Goal: Information Seeking & Learning: Learn about a topic

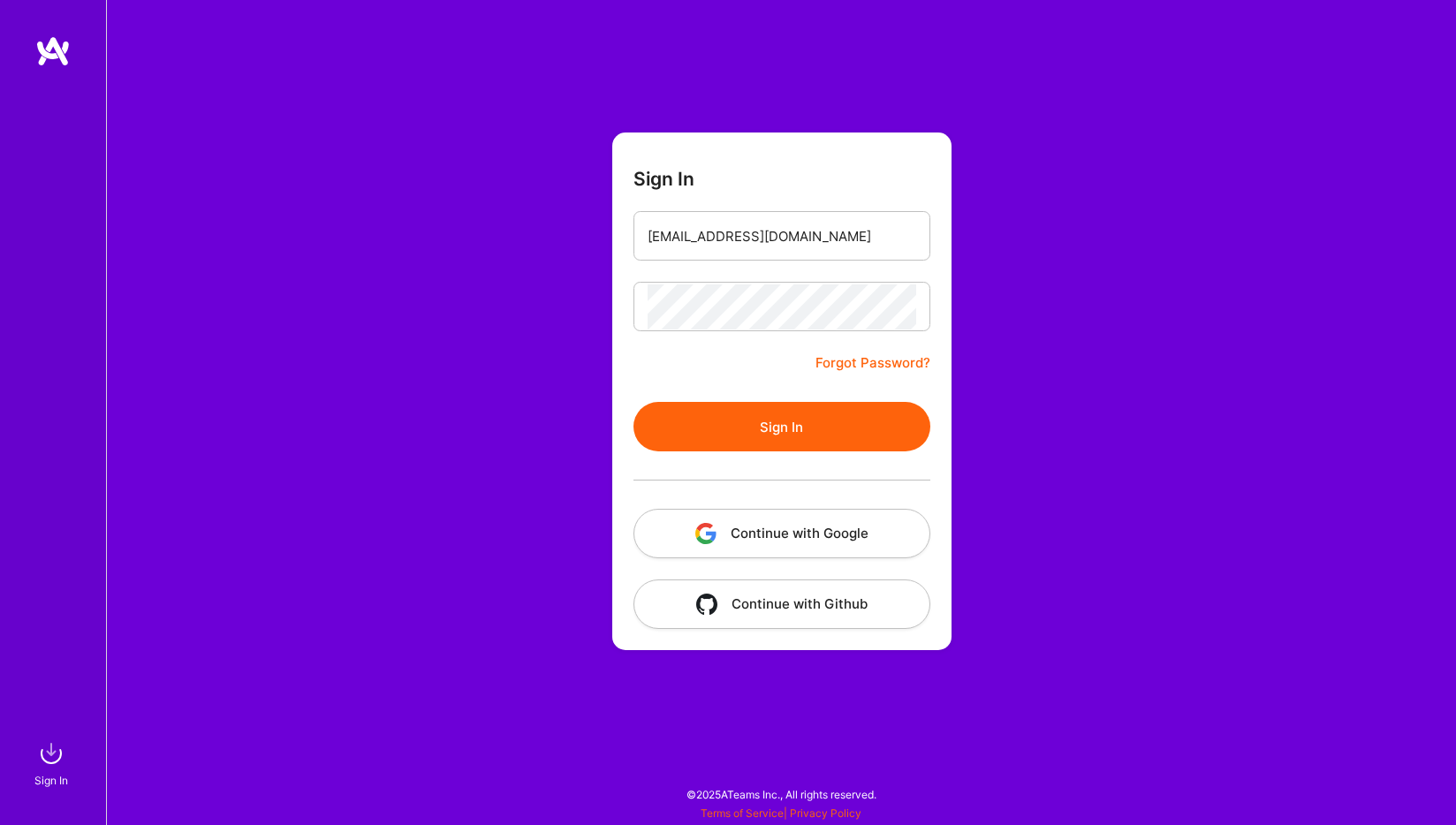
click at [846, 435] on button "Sign In" at bounding box center [782, 426] width 297 height 49
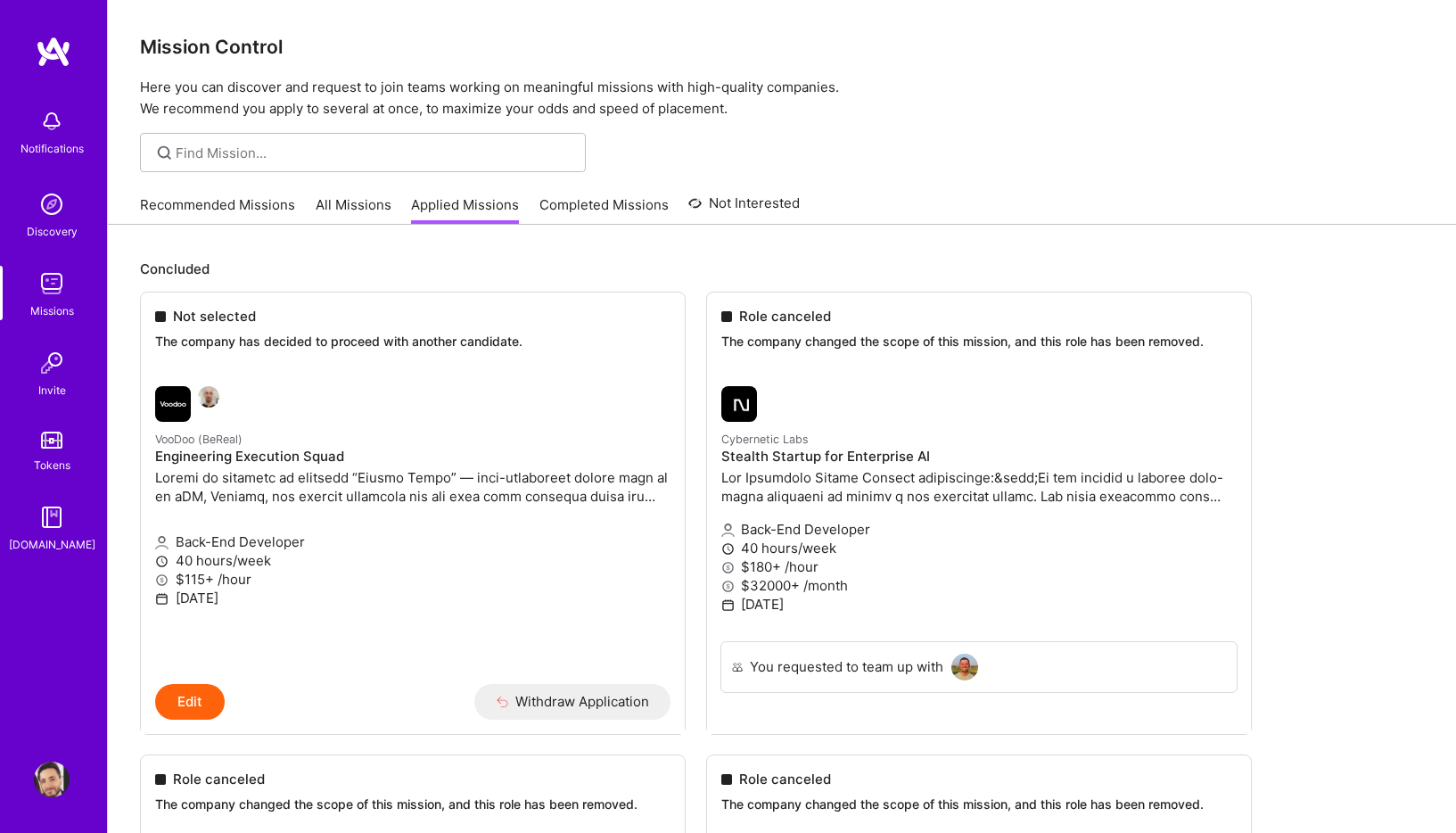
click at [367, 191] on div "Recommended Missions All Missions Applied Missions Completed Missions Not Inter…" at bounding box center [469, 204] width 659 height 38
click at [369, 198] on link "All Missions" at bounding box center [354, 210] width 76 height 29
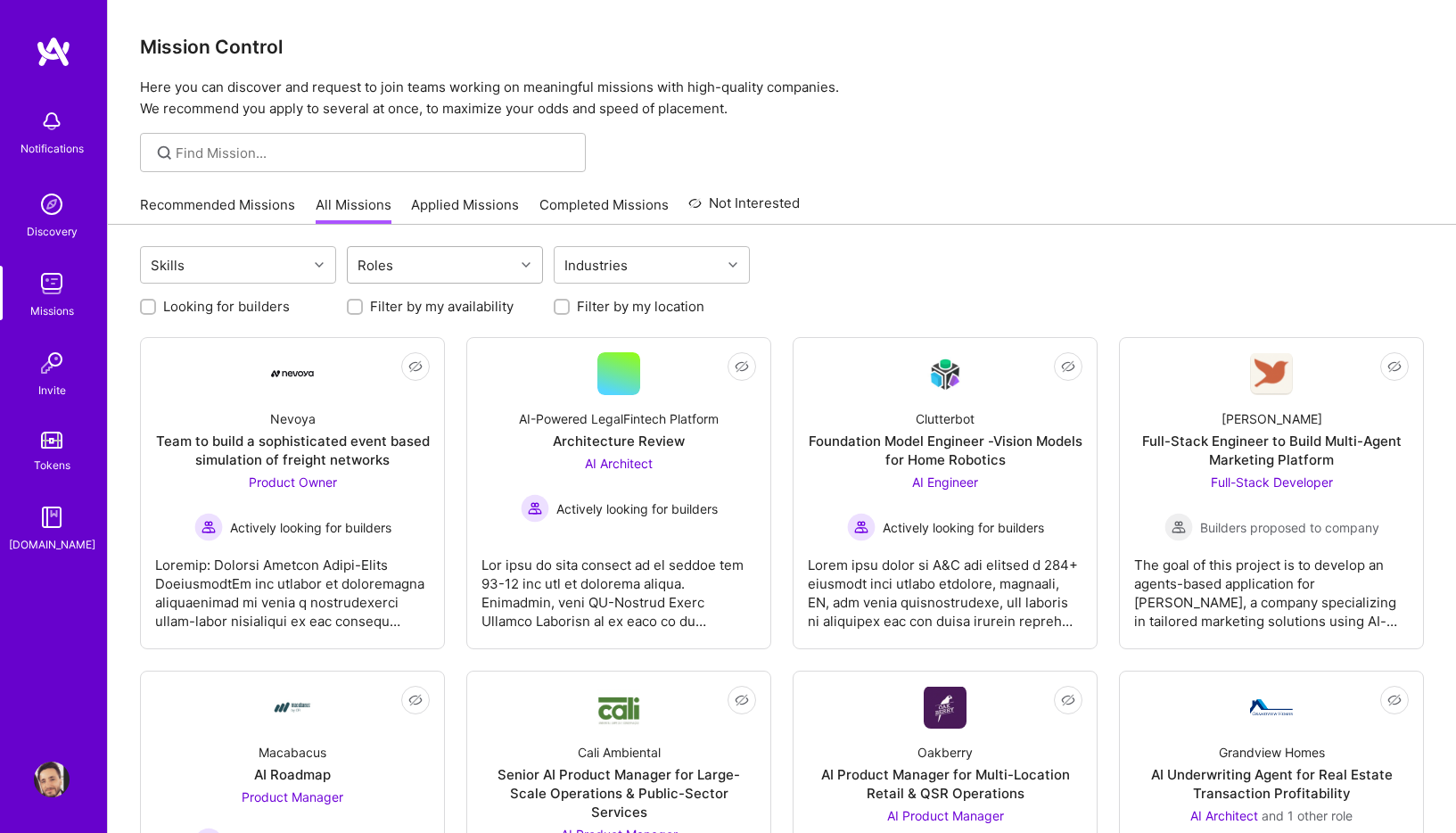
click at [403, 280] on div "Roles" at bounding box center [430, 265] width 167 height 36
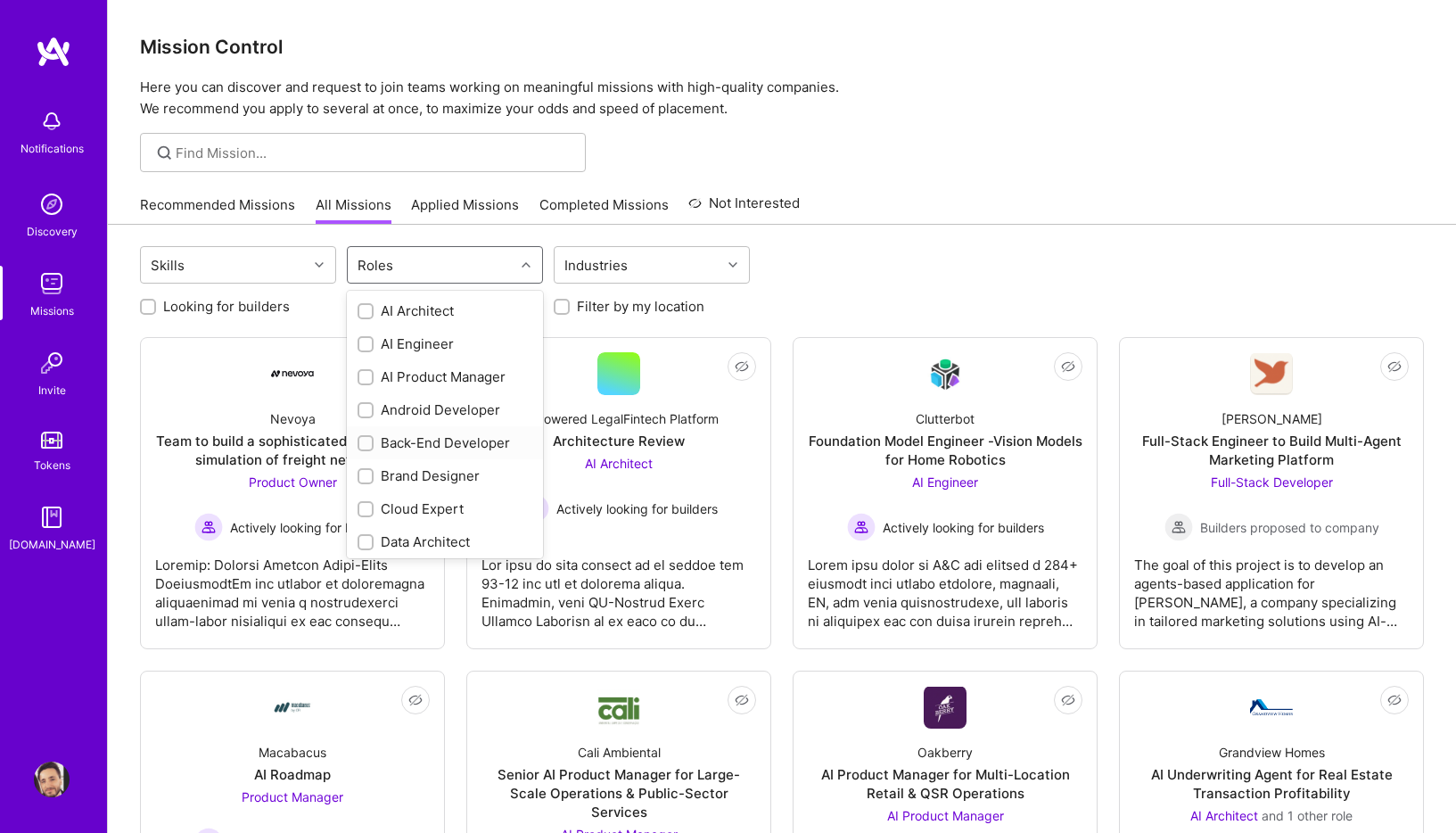
click at [425, 439] on div "Back-End Developer" at bounding box center [444, 442] width 174 height 19
checkbox input "true"
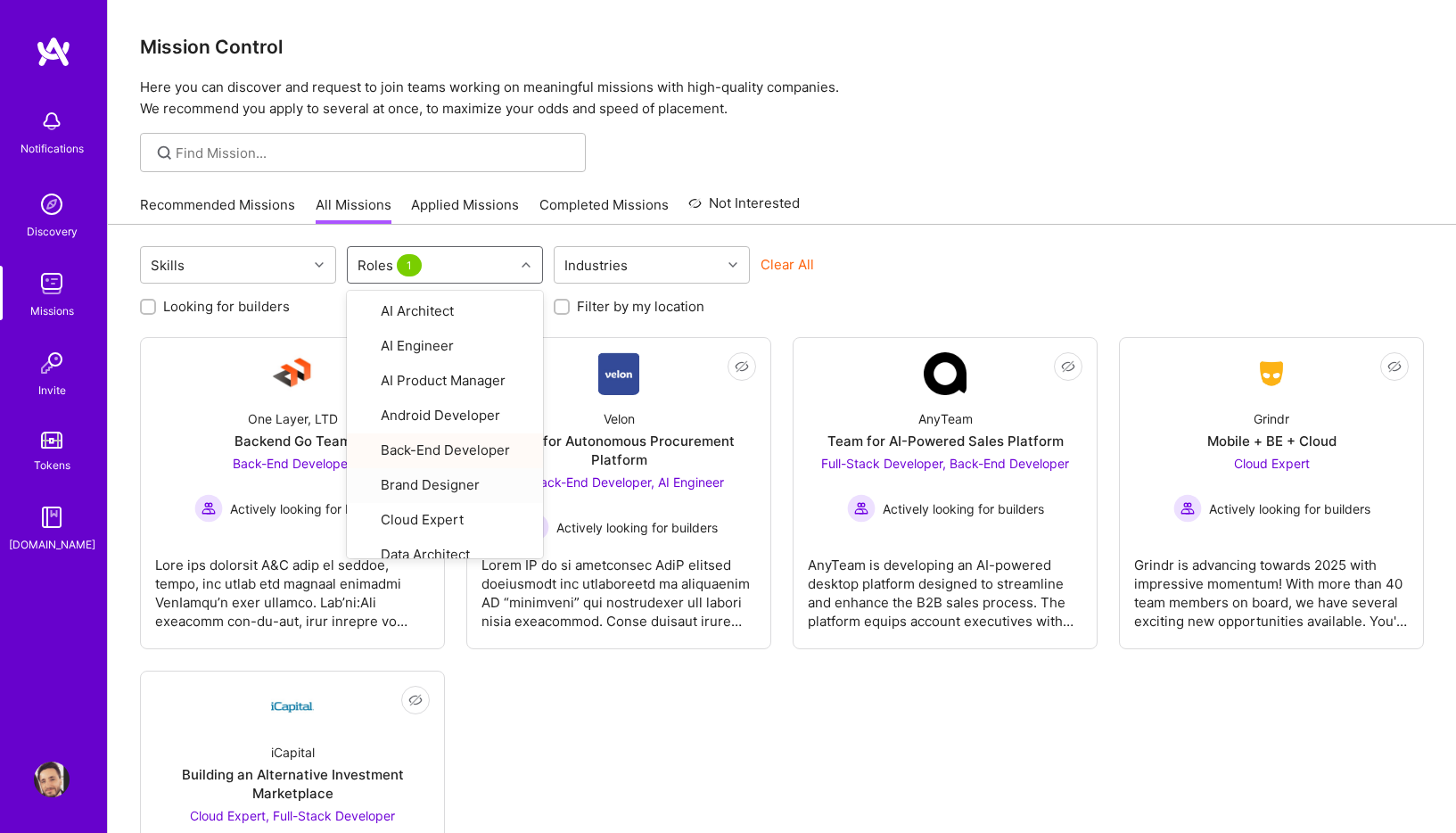
click at [729, 724] on div "Not Interested One Layer, LTD Backend Go Team Back-End Developer Actively looki…" at bounding box center [782, 623] width 1284 height 571
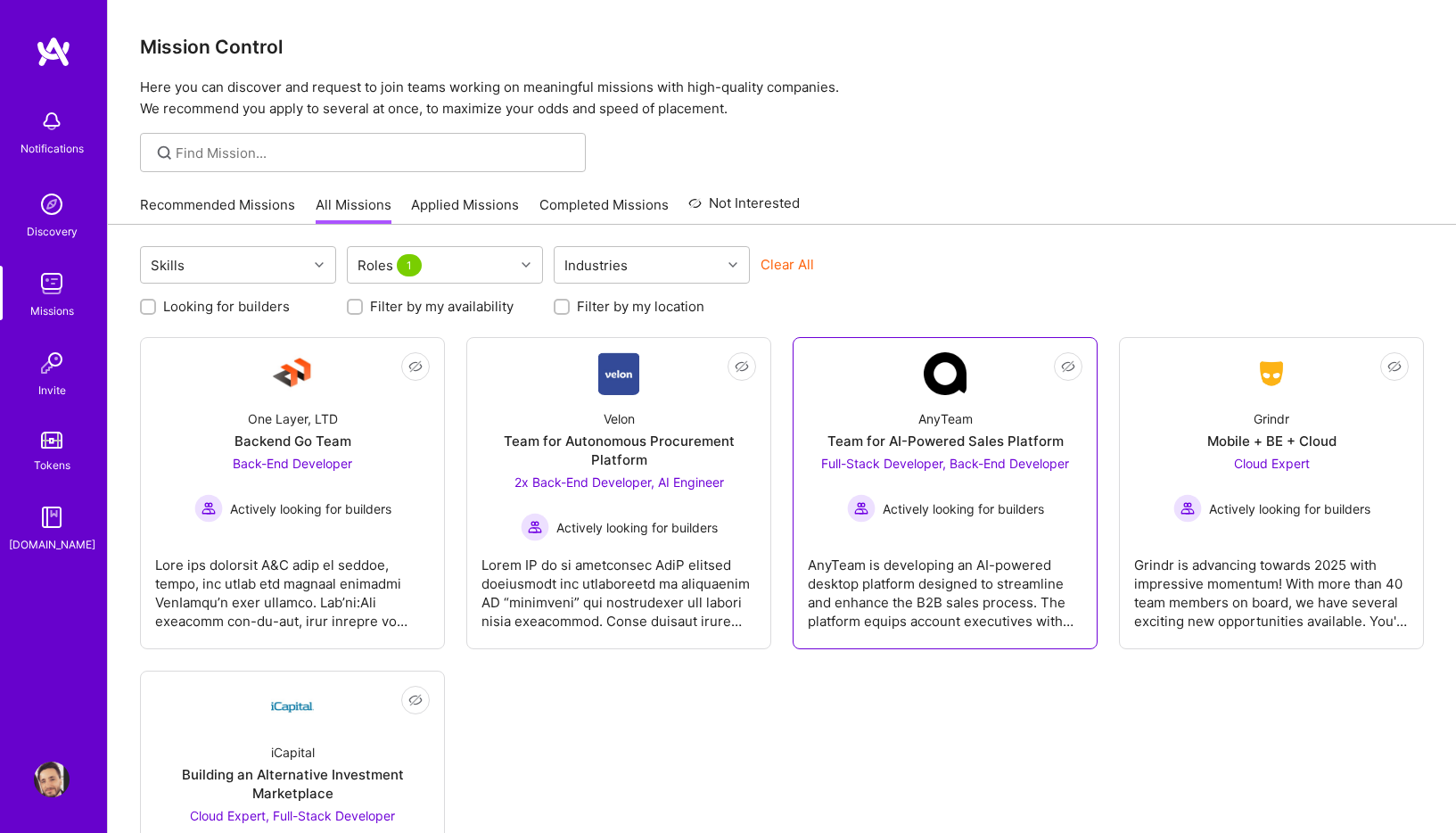
drag, startPoint x: 943, startPoint y: 409, endPoint x: 921, endPoint y: 393, distance: 27.2
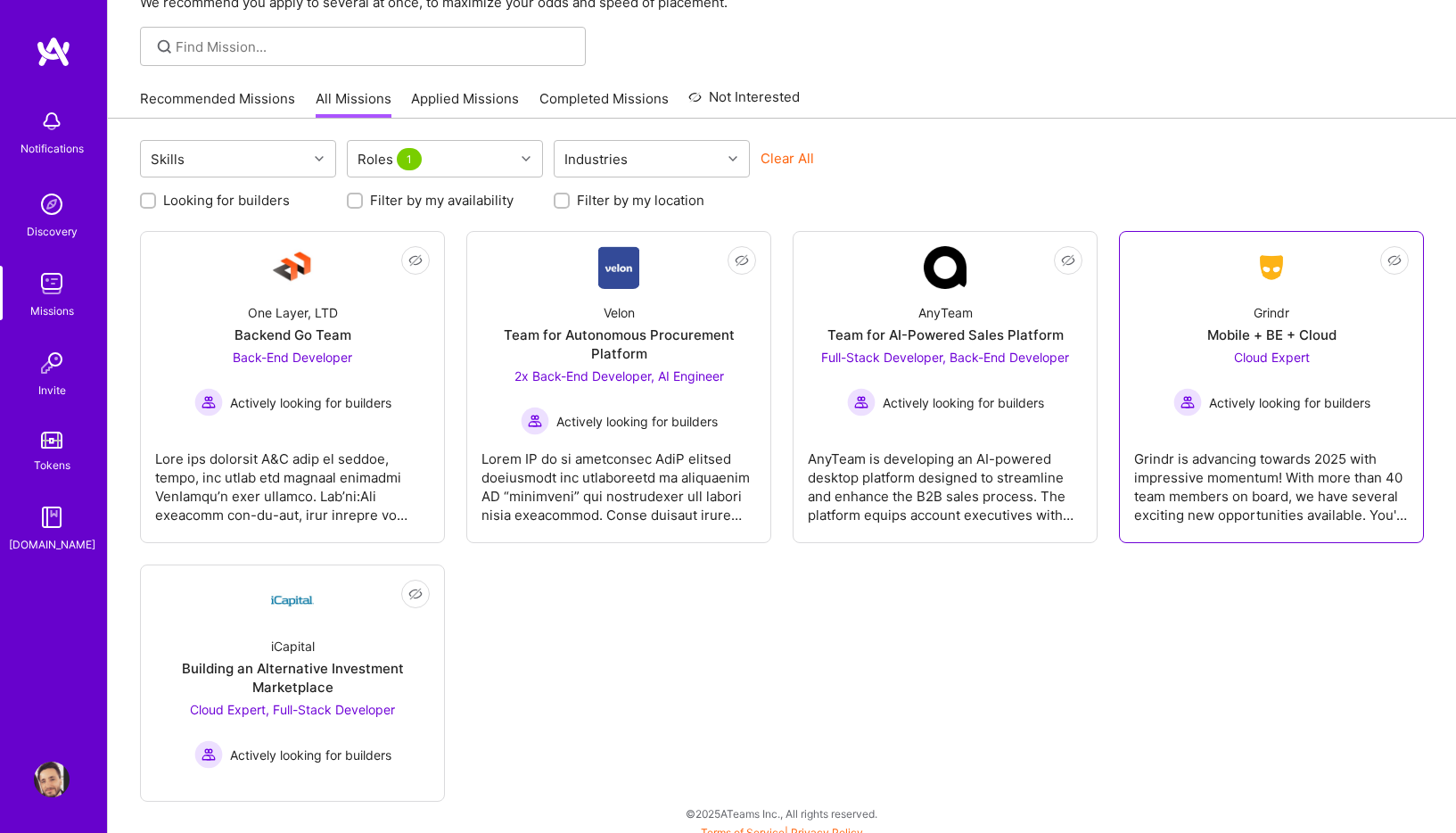
scroll to position [118, 0]
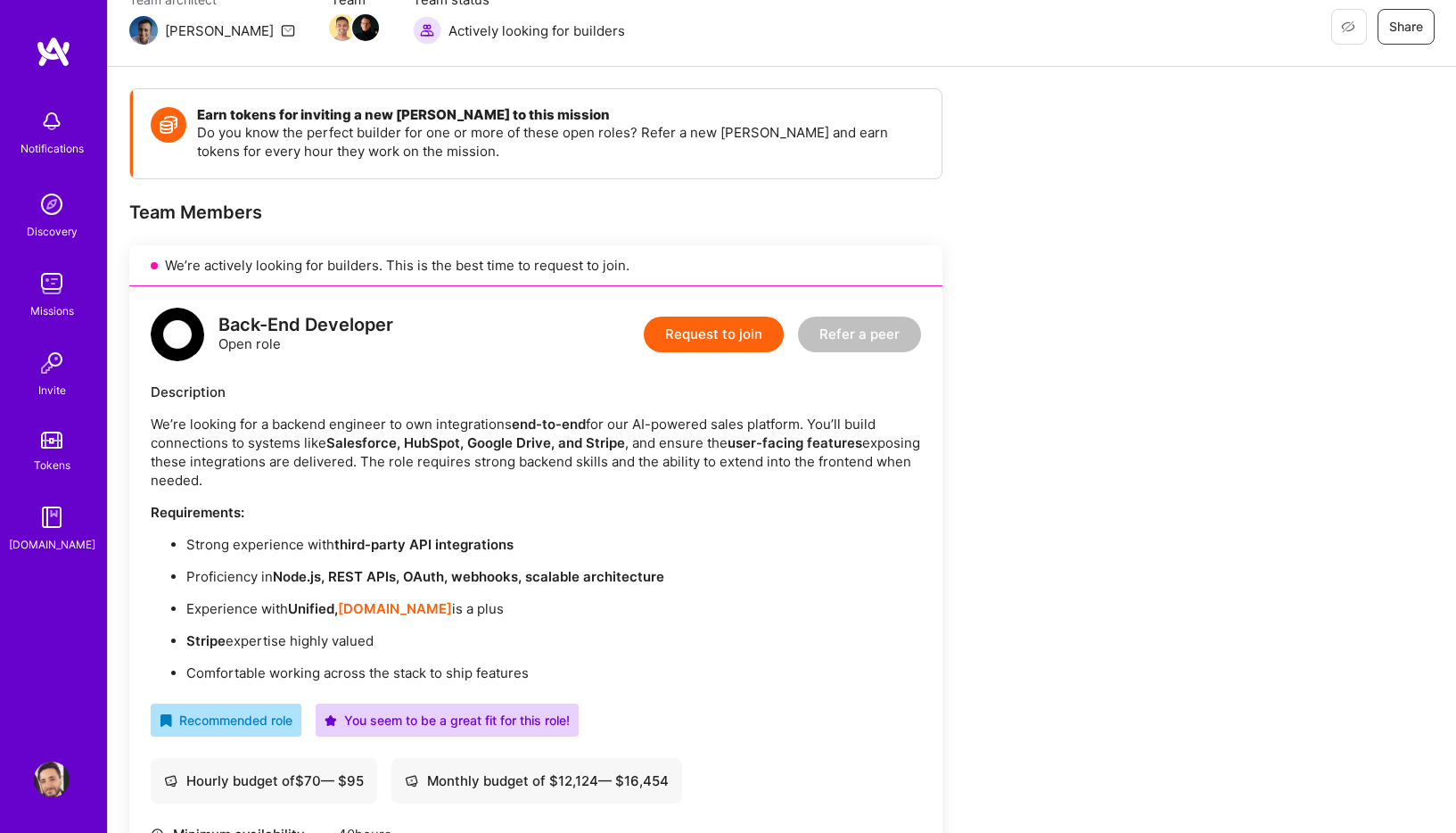
scroll to position [173, 0]
drag, startPoint x: 1006, startPoint y: 533, endPoint x: 997, endPoint y: 535, distance: 9.2
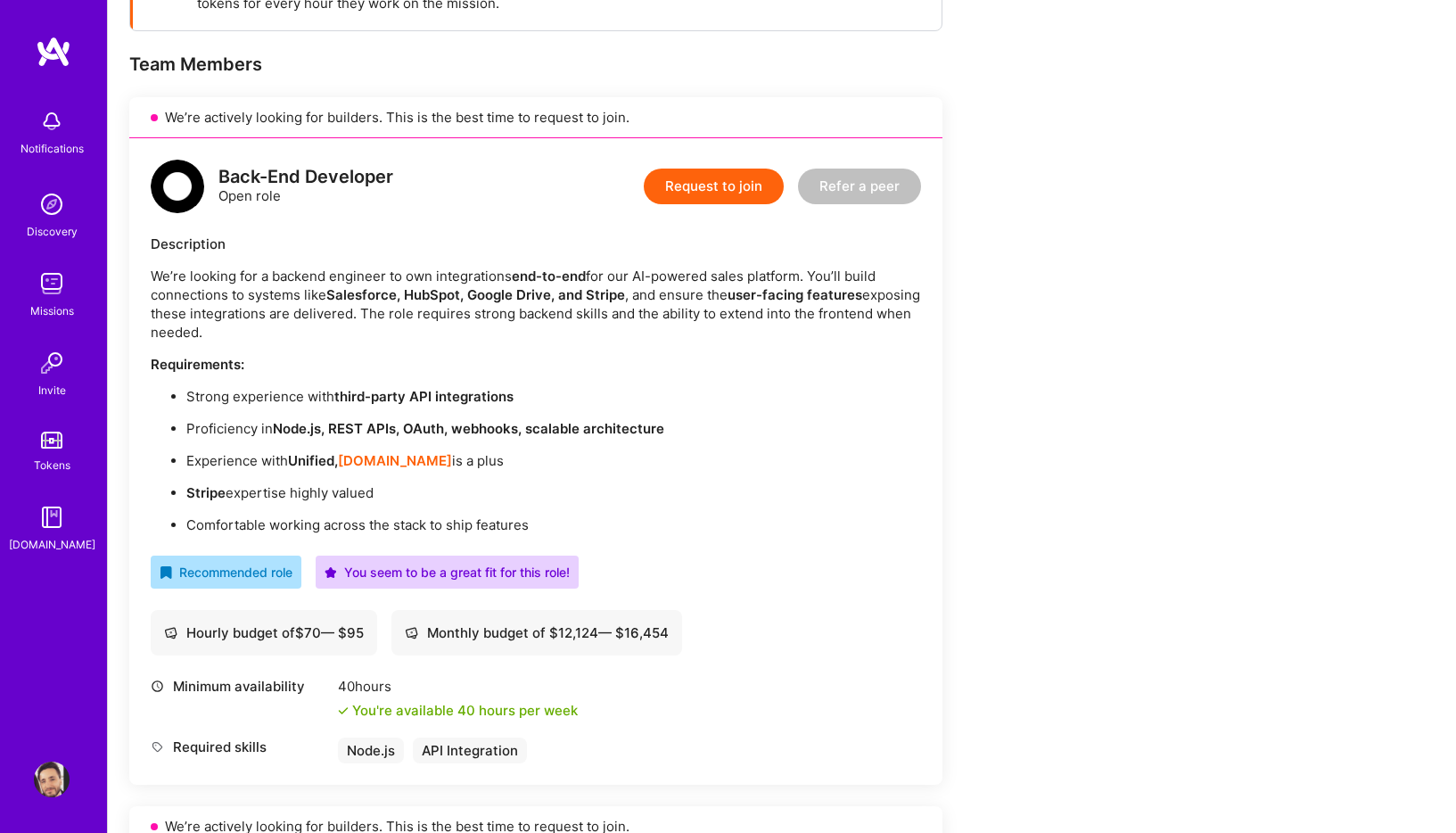
scroll to position [0, 0]
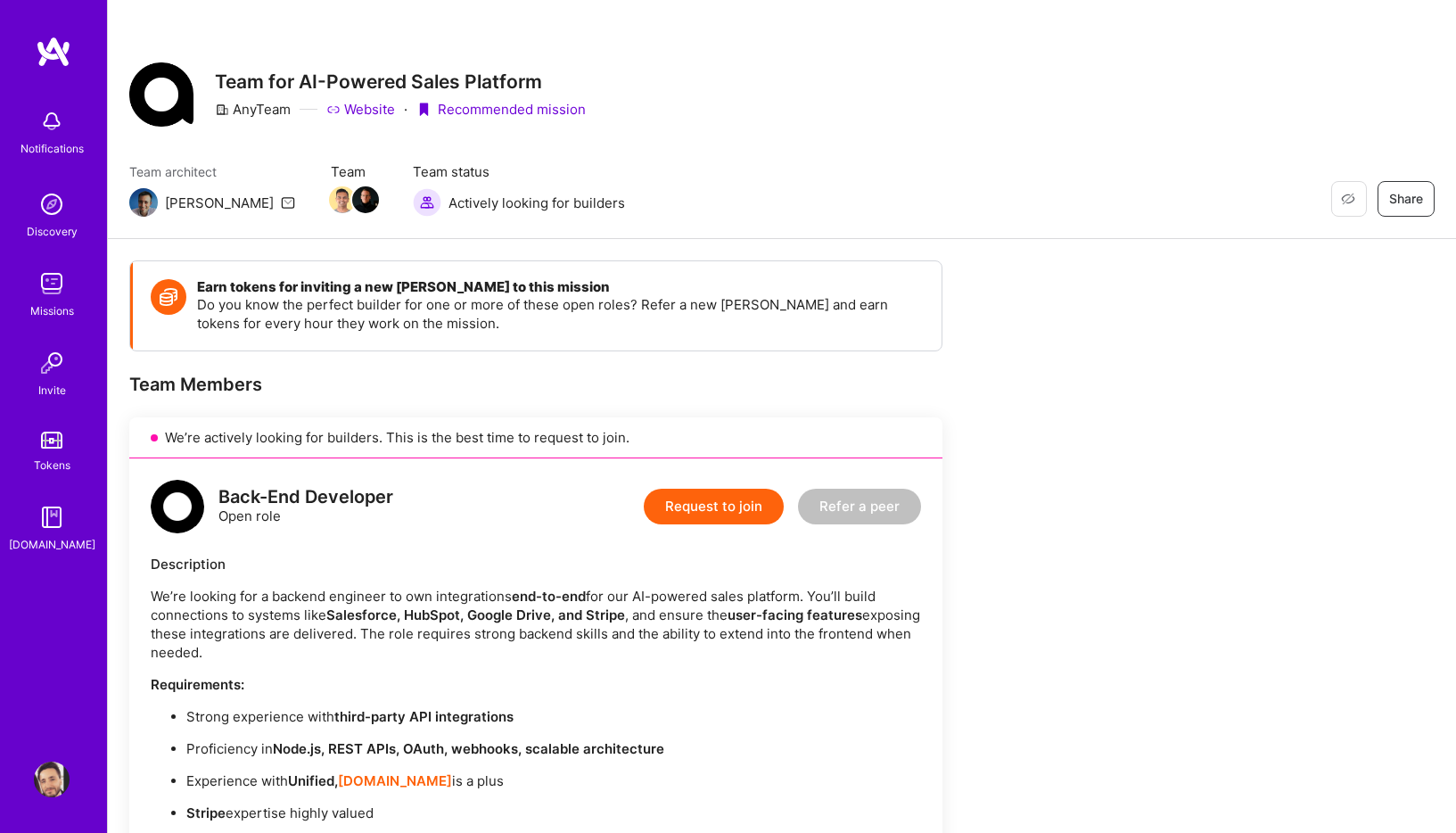
click at [871, 22] on div "Restore Not Interested Share Team for AI-Powered Sales Platform AnyTeam Website…" at bounding box center [782, 119] width 1348 height 239
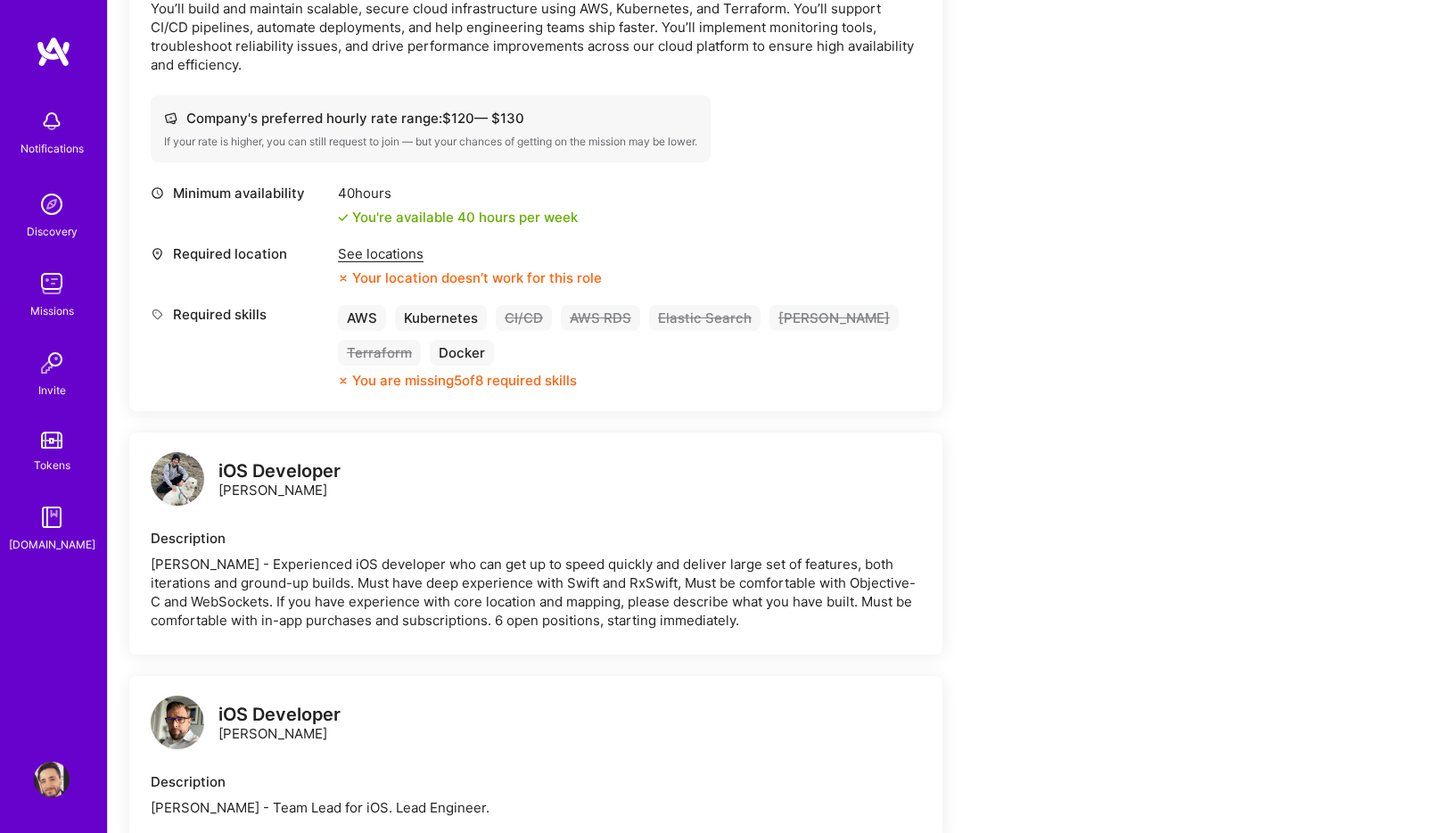
scroll to position [996, 0]
